Goal: Find specific page/section: Locate a particular part of the current website

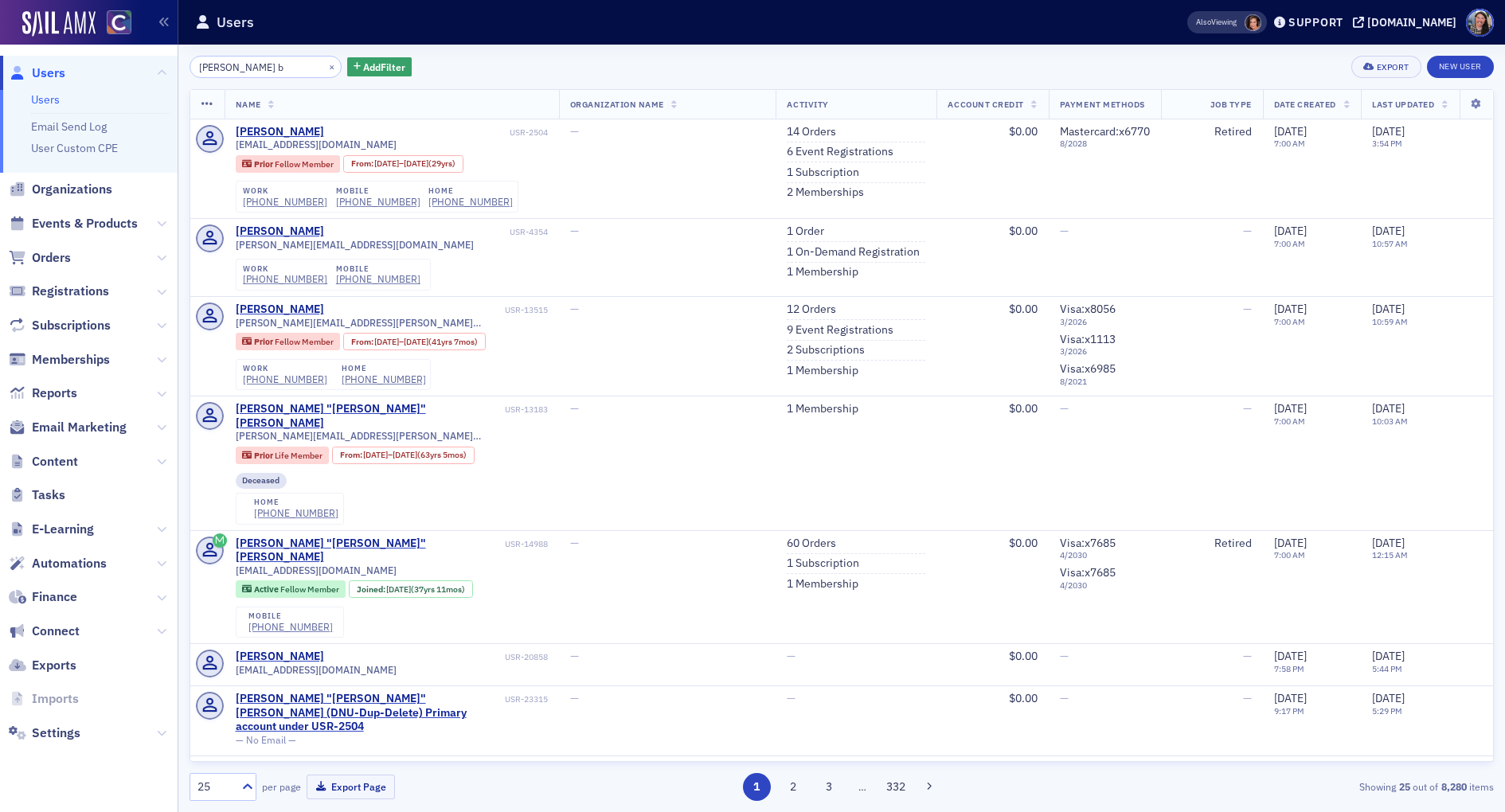
scroll to position [432, 0]
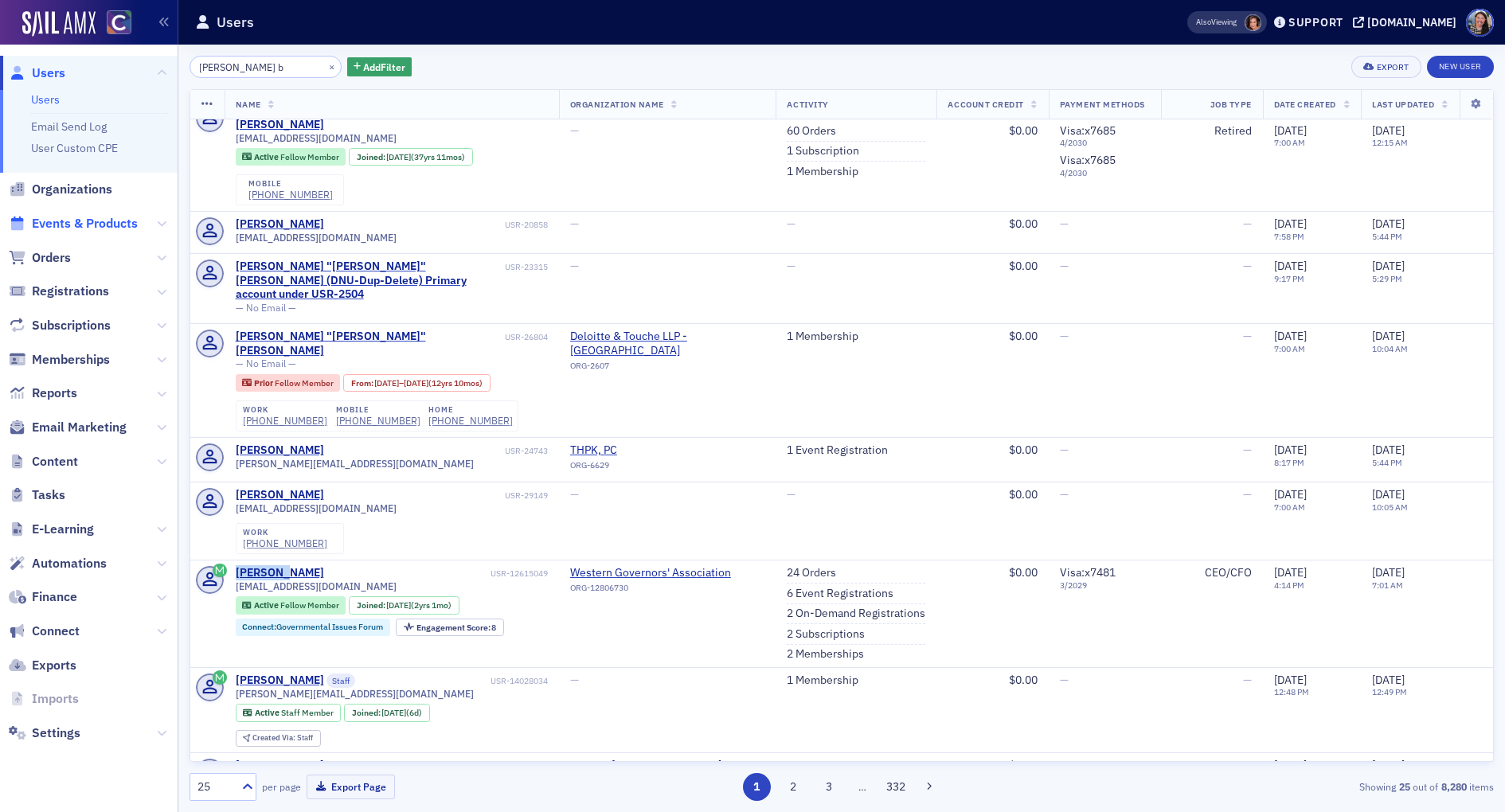
click at [46, 224] on span "Events & Products" at bounding box center [85, 223] width 105 height 18
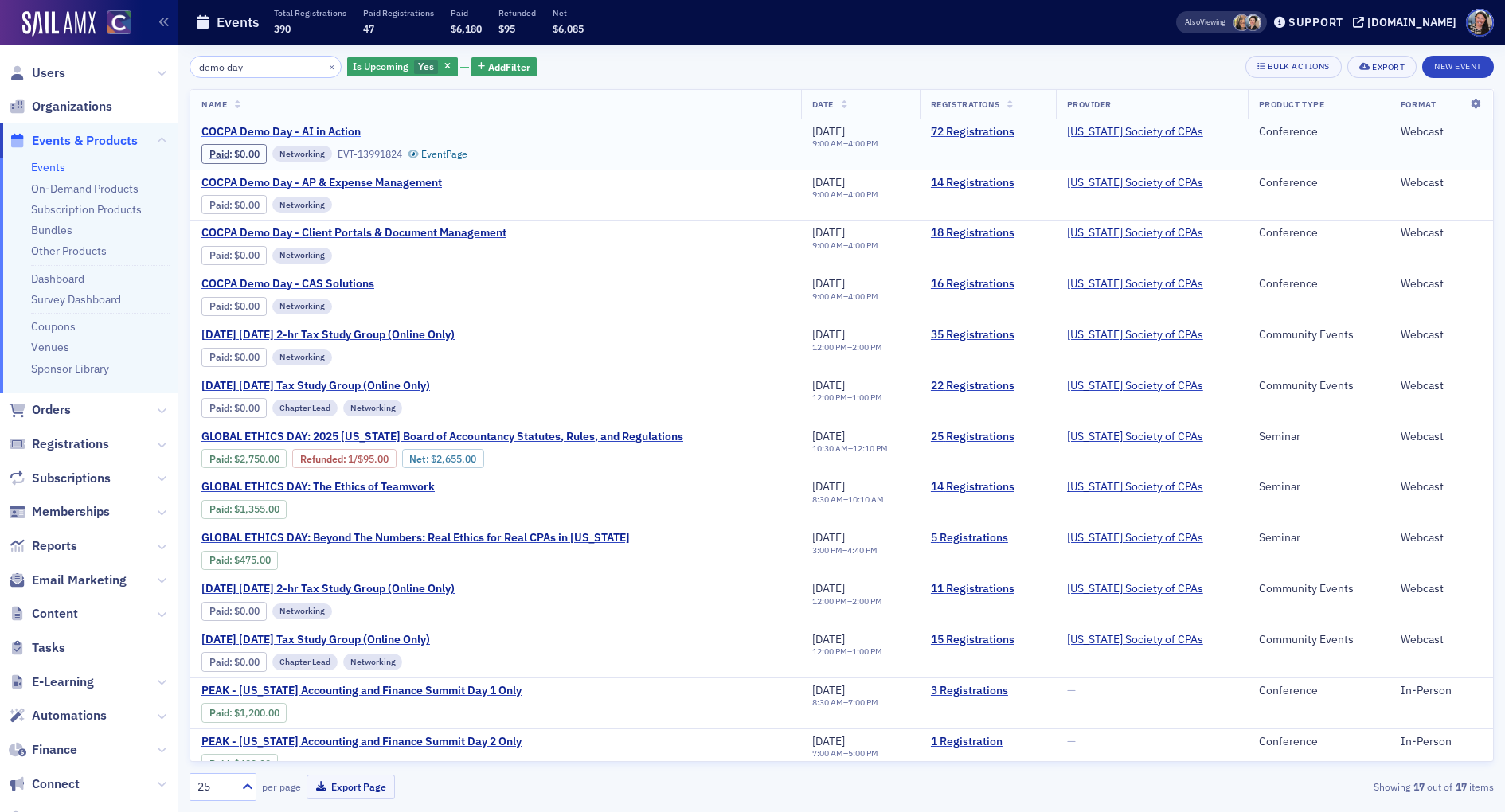
type input "demo day"
click at [314, 134] on span "COCPA Demo Day - AI in Action" at bounding box center [335, 132] width 267 height 14
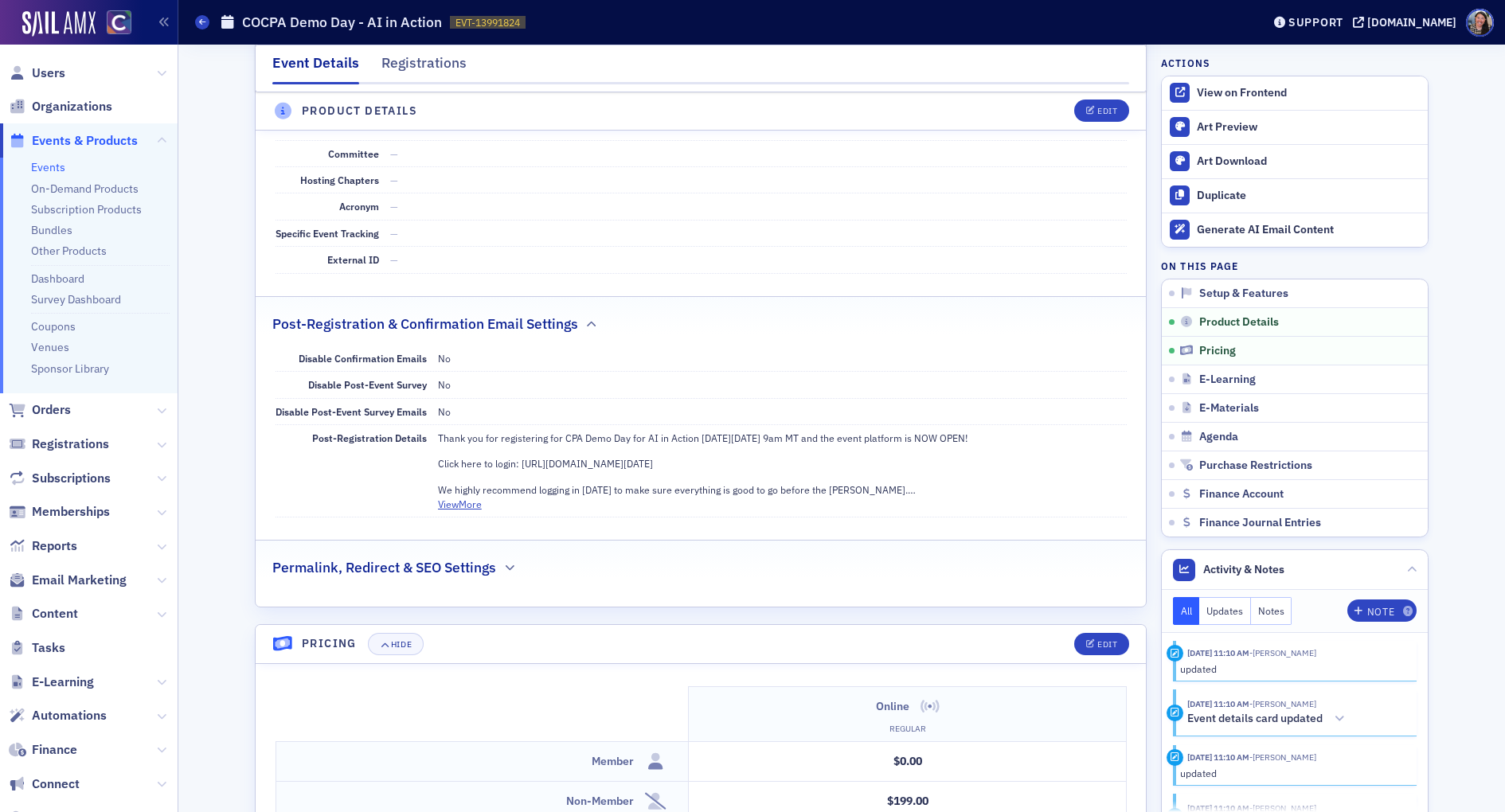
scroll to position [1101, 0]
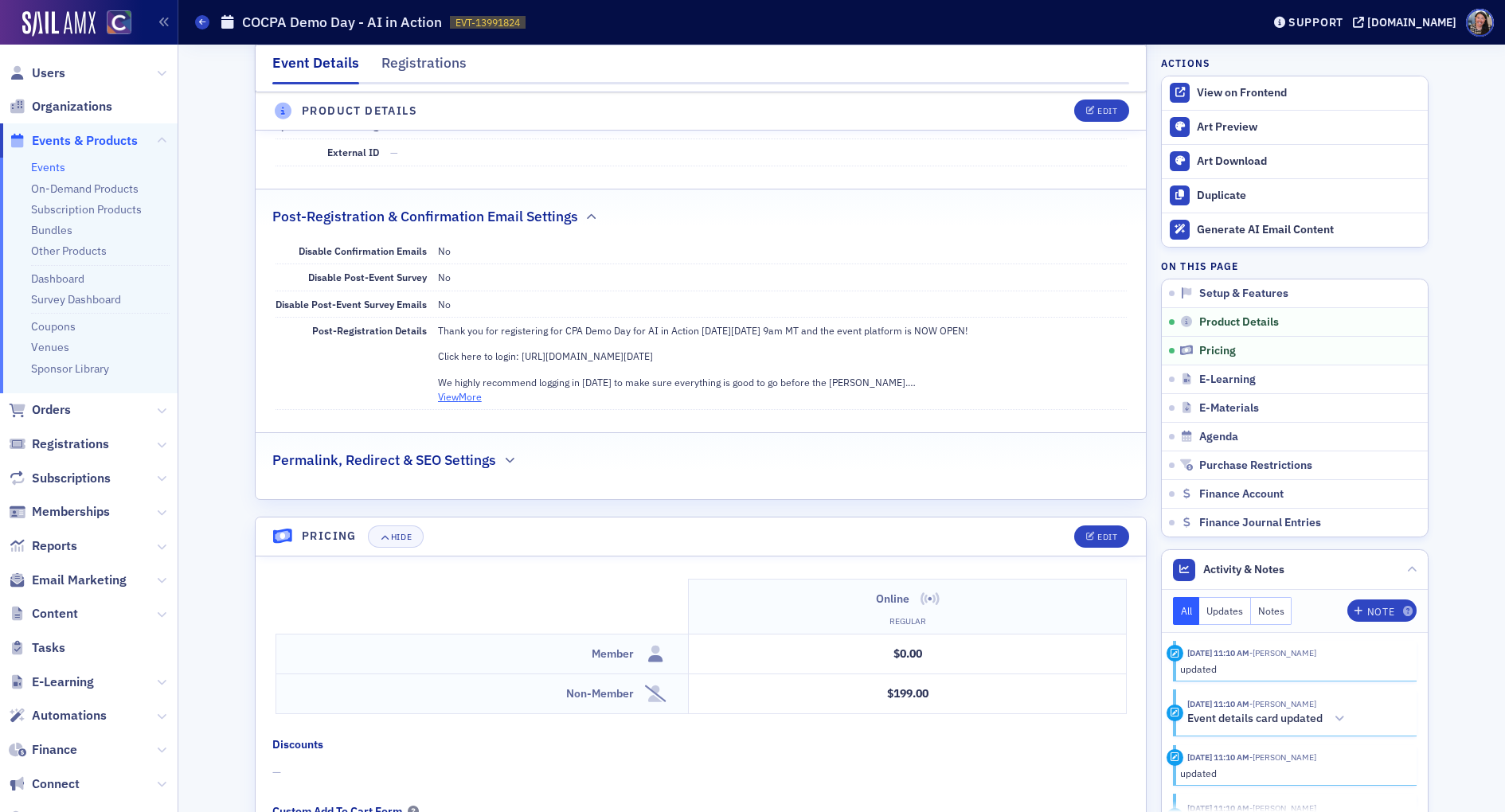
click at [462, 390] on button "View More" at bounding box center [459, 396] width 44 height 14
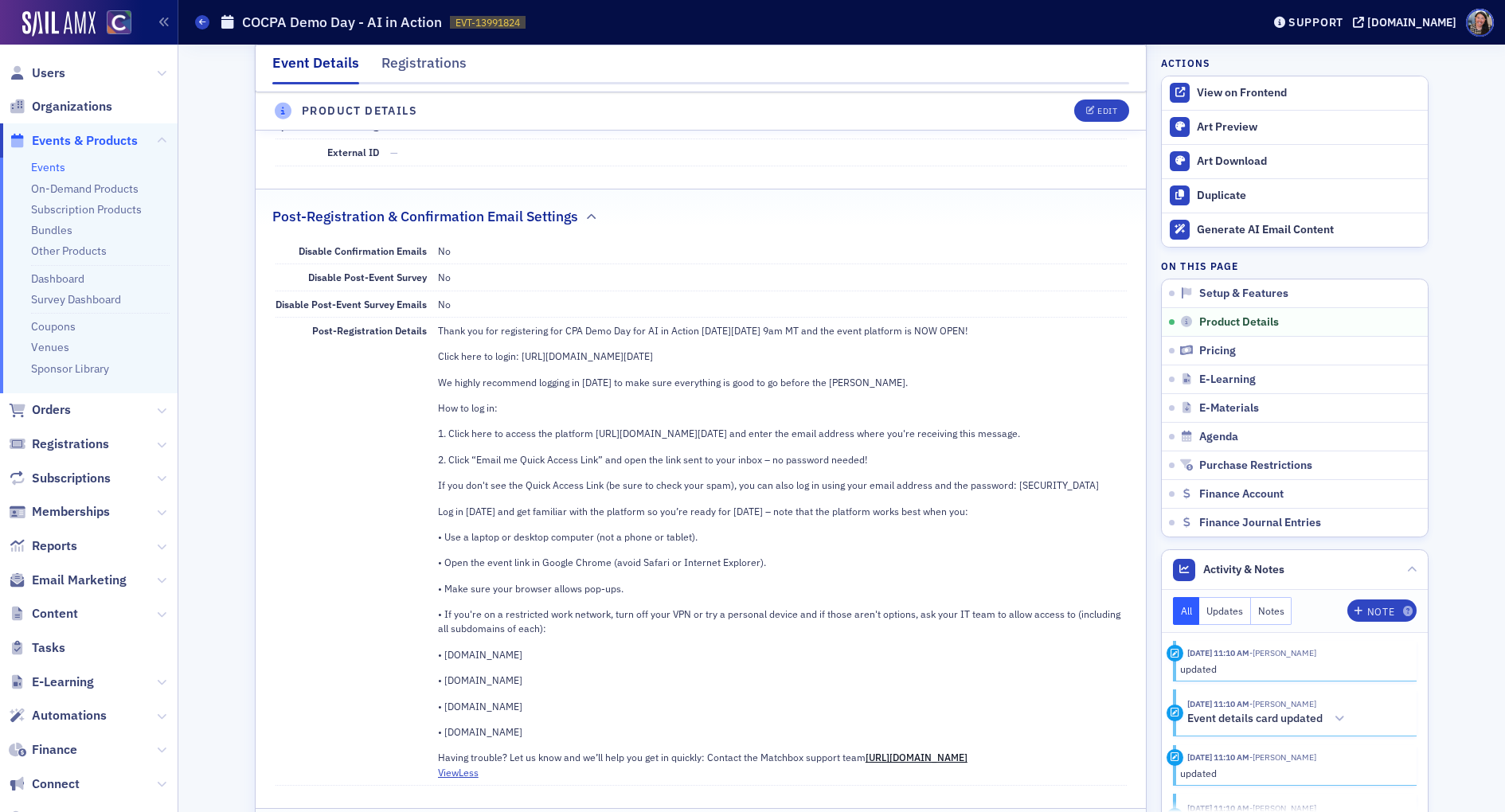
drag, startPoint x: 870, startPoint y: 346, endPoint x: 523, endPoint y: 346, distance: 347.0
click at [523, 348] on p "Click here to login: [URL][DOMAIN_NAME][DATE]" at bounding box center [782, 355] width 689 height 14
copy p "[URL][DOMAIN_NAME][DATE]"
